Goal: Navigation & Orientation: Go to known website

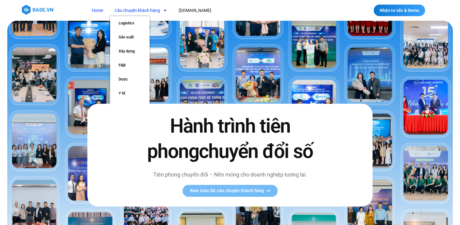
click at [161, 11] on span "Menu" at bounding box center [163, 10] width 7 height 10
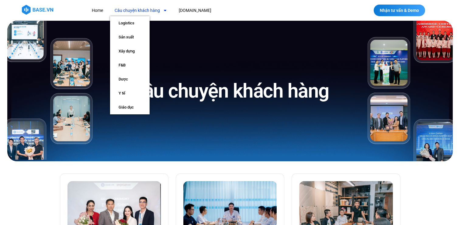
click at [156, 10] on link "Câu chuyện khách hàng" at bounding box center [141, 10] width 62 height 11
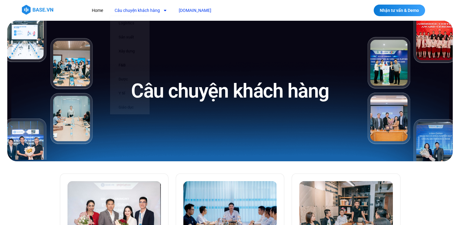
click at [187, 9] on link "[DOMAIN_NAME]" at bounding box center [195, 10] width 42 height 11
